Goal: Task Accomplishment & Management: Manage account settings

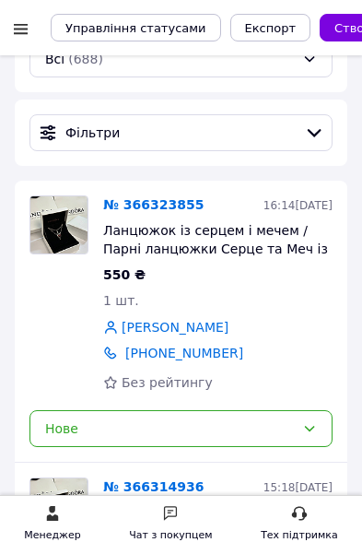
scroll to position [231, 0]
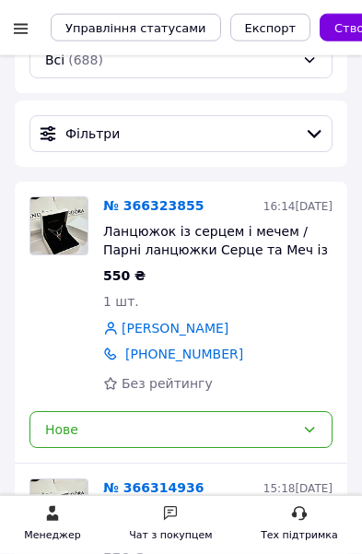
click at [169, 205] on link "№ 366323855" at bounding box center [153, 205] width 100 height 15
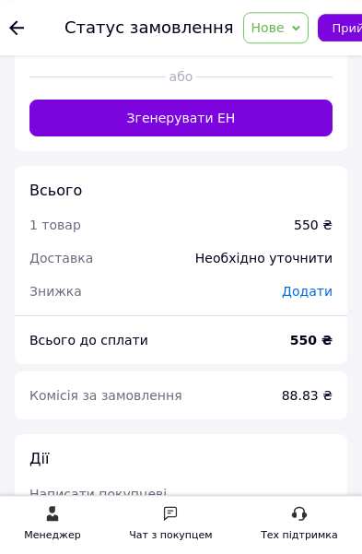
scroll to position [1483, 0]
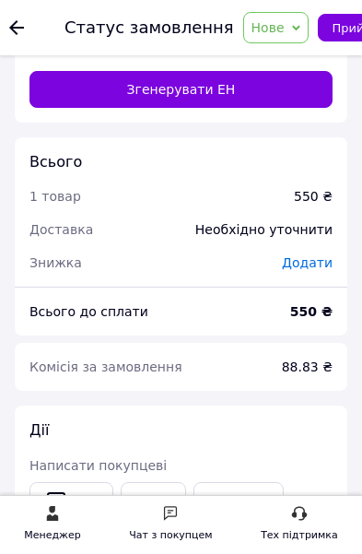
click at [88, 528] on link "WhatsApp" at bounding box center [77, 546] width 97 height 37
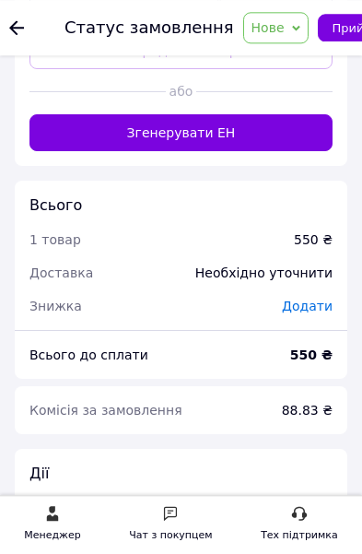
scroll to position [1421, 0]
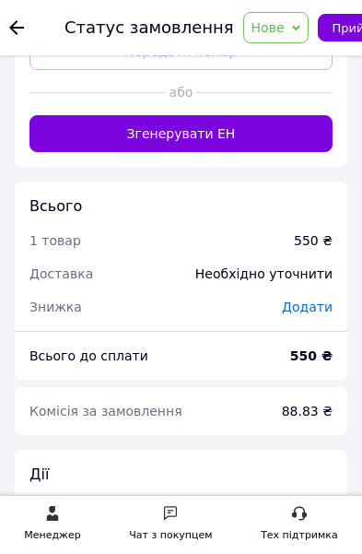
click at [150, 526] on link "Viber" at bounding box center [153, 545] width 64 height 39
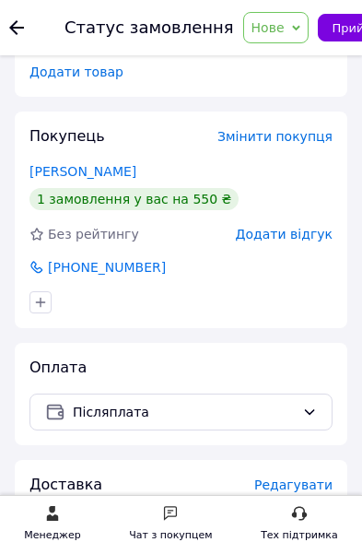
scroll to position [409, 0]
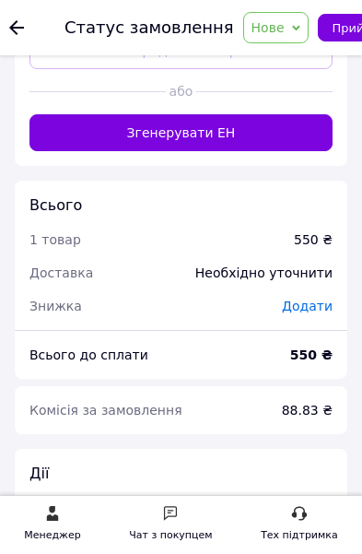
scroll to position [1433, 0]
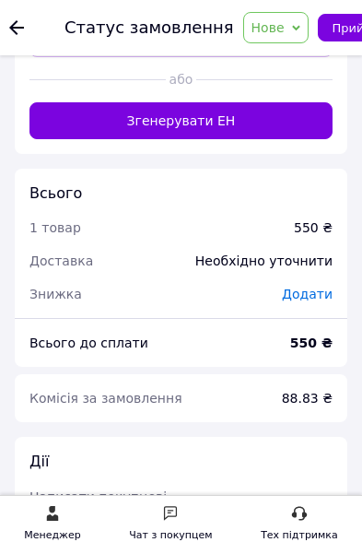
click at [157, 513] on link "Viber" at bounding box center [153, 532] width 64 height 39
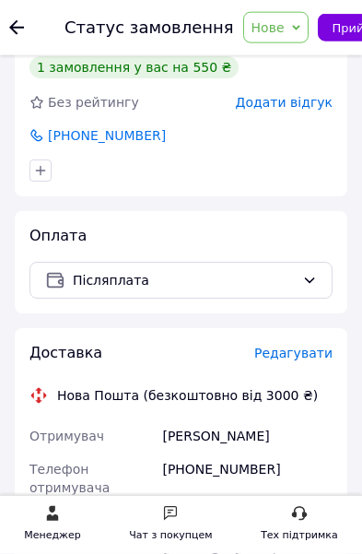
scroll to position [541, 0]
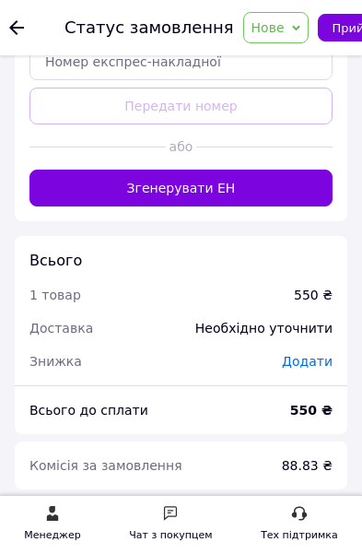
scroll to position [1407, 0]
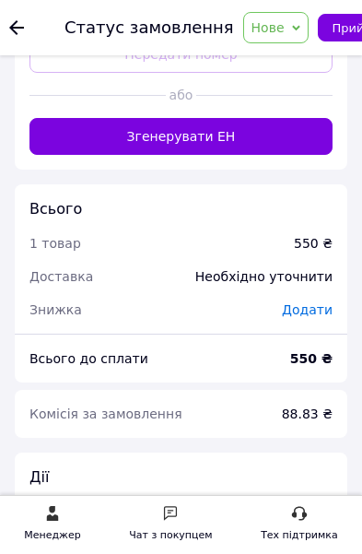
click at [161, 529] on link "Viber" at bounding box center [153, 548] width 64 height 39
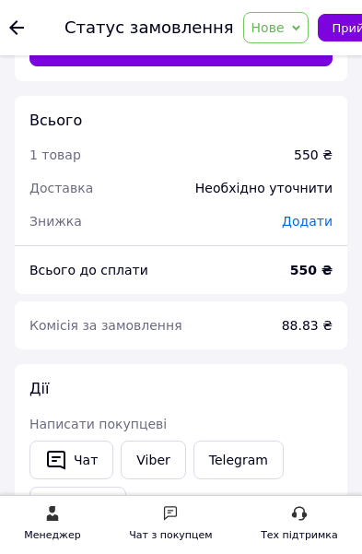
click at [236, 440] on link "Telegram" at bounding box center [238, 459] width 90 height 39
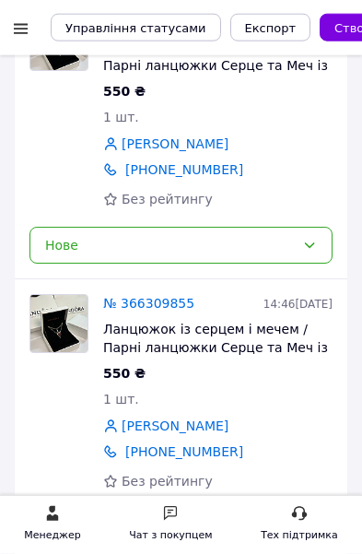
scroll to position [696, 0]
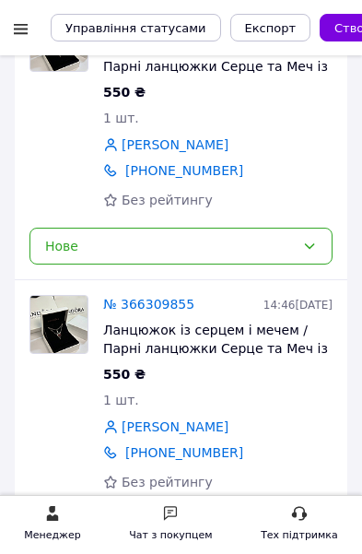
click at [282, 516] on div "Нове" at bounding box center [180, 527] width 303 height 37
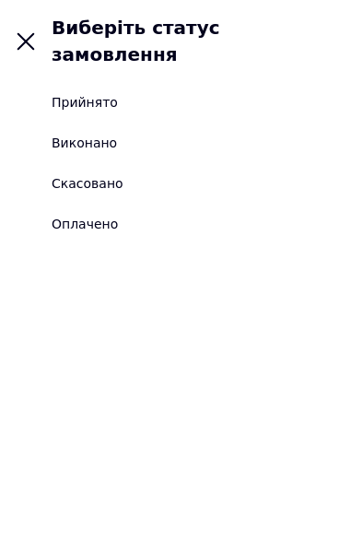
click at [98, 82] on li "Прийнято" at bounding box center [181, 102] width 362 height 41
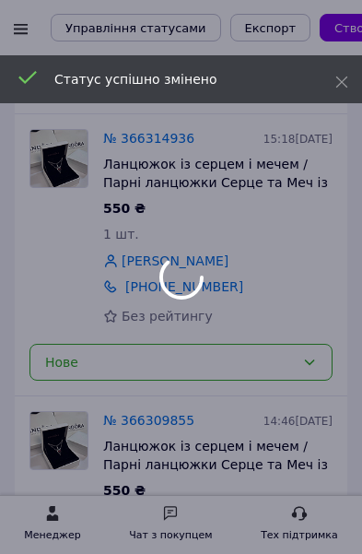
scroll to position [541, 0]
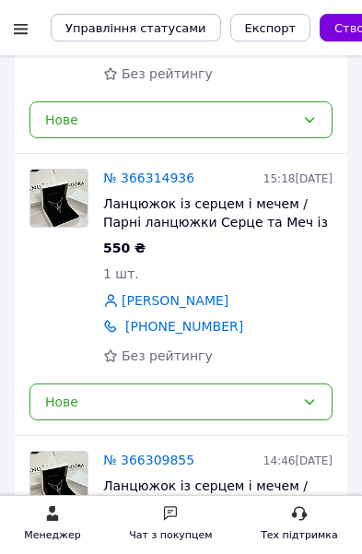
click at [287, 402] on div "Нове" at bounding box center [170, 402] width 250 height 20
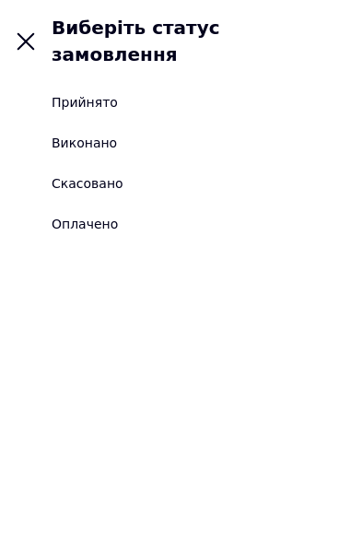
click at [97, 93] on div "Прийнято" at bounding box center [85, 102] width 66 height 18
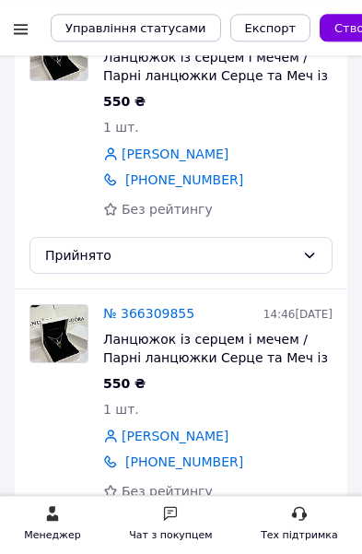
scroll to position [697, 0]
